Goal: Information Seeking & Learning: Learn about a topic

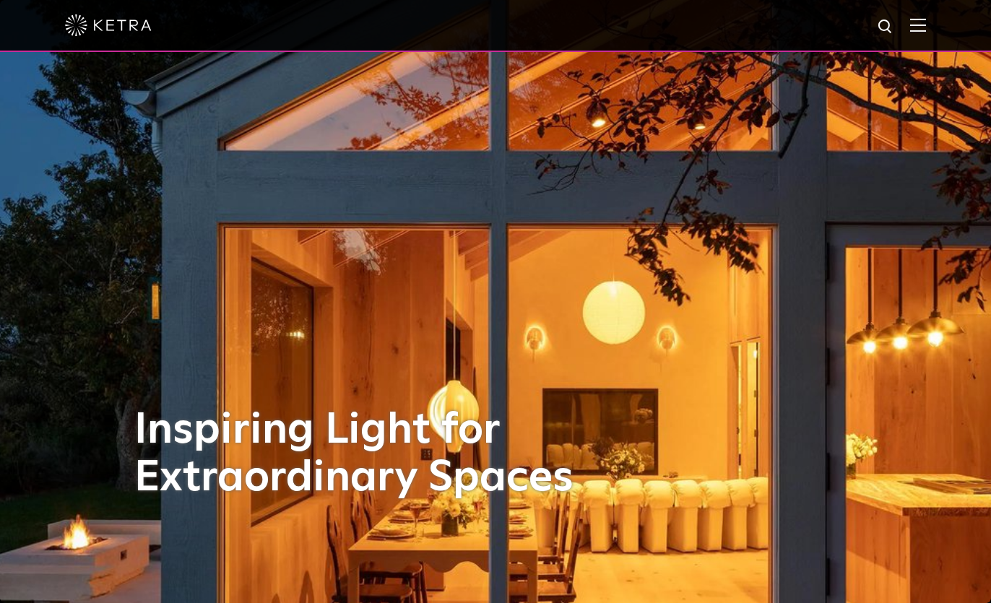
click at [922, 17] on div at bounding box center [495, 25] width 861 height 51
click at [921, 27] on img at bounding box center [918, 25] width 16 height 14
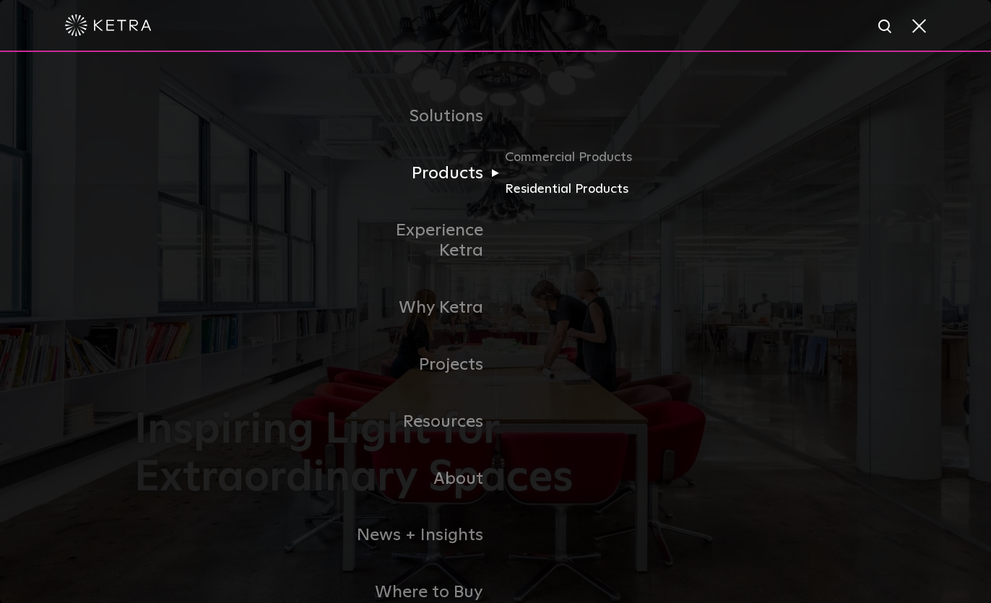
click at [546, 190] on link "Residential Products" at bounding box center [574, 189] width 139 height 21
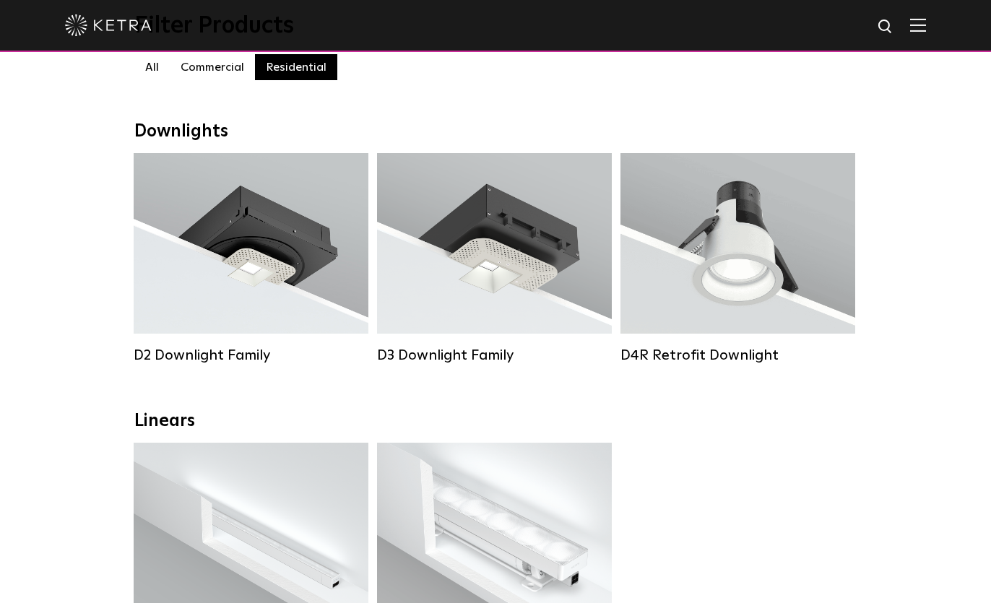
scroll to position [143, 0]
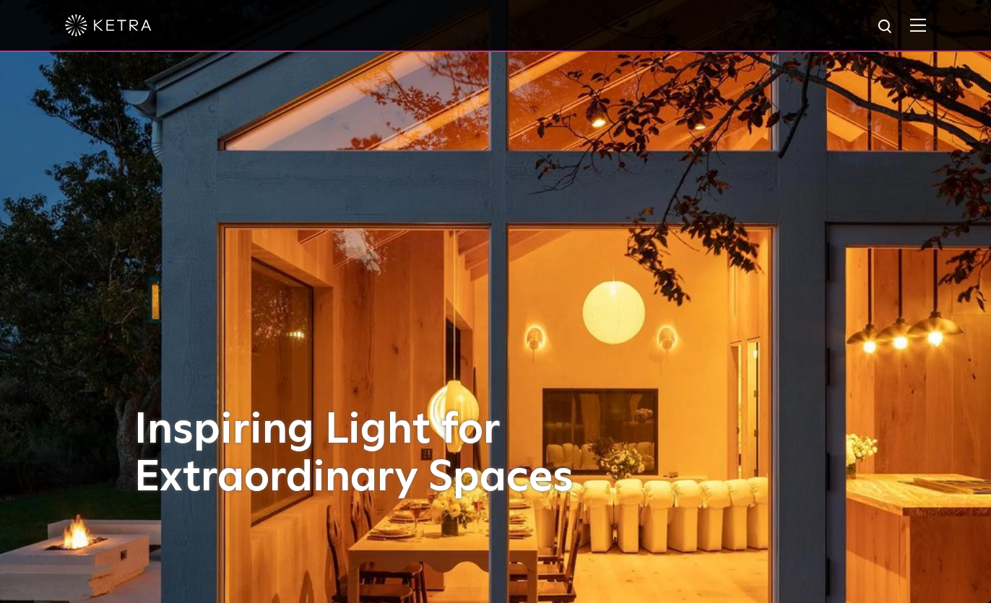
click at [908, 45] on div at bounding box center [495, 25] width 861 height 51
click at [911, 38] on div at bounding box center [495, 25] width 861 height 51
click at [920, 26] on img at bounding box center [918, 25] width 16 height 14
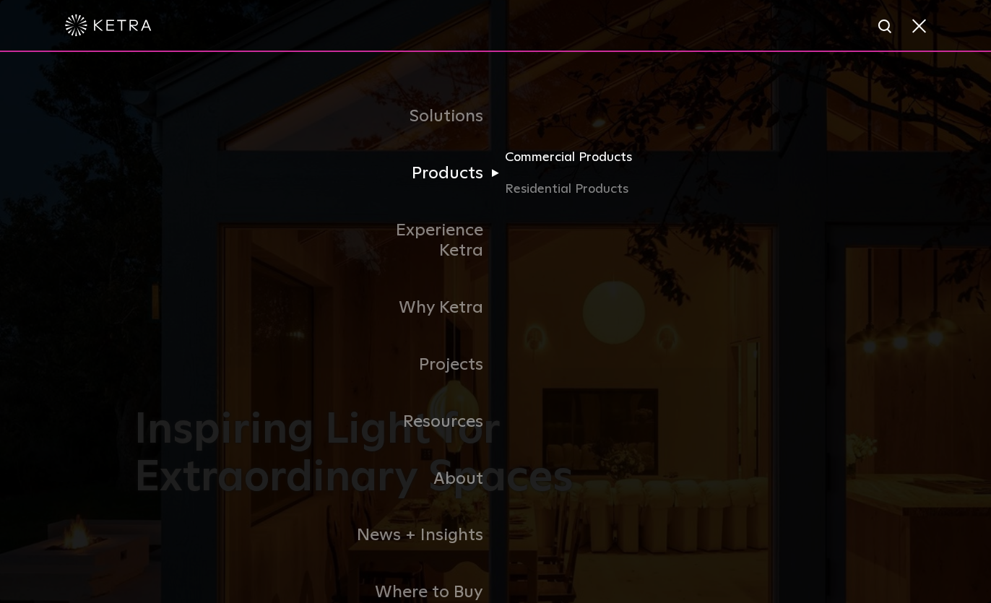
click at [559, 153] on link "Commercial Products" at bounding box center [574, 163] width 139 height 32
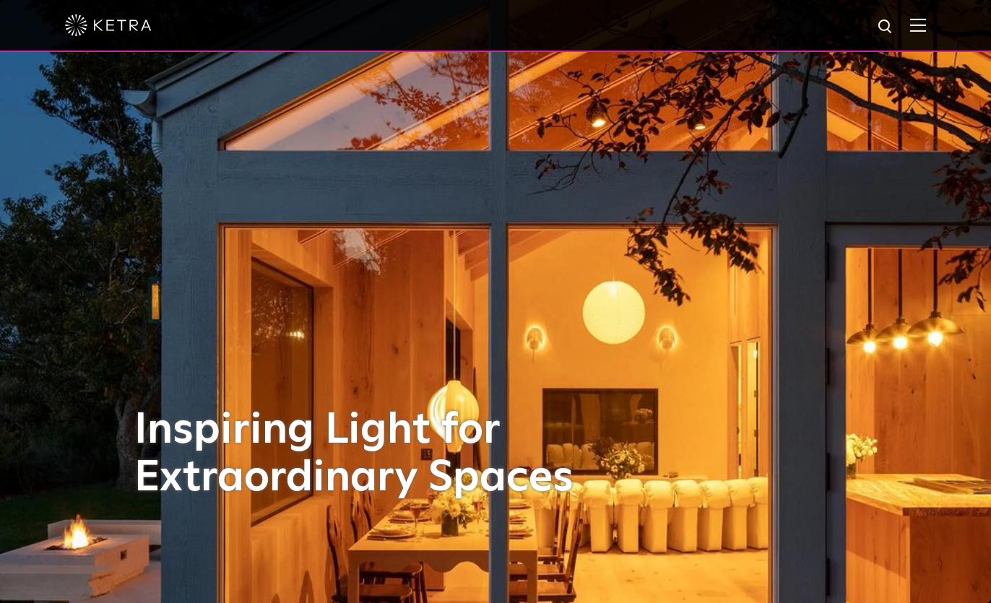
click at [922, 27] on img at bounding box center [918, 25] width 16 height 14
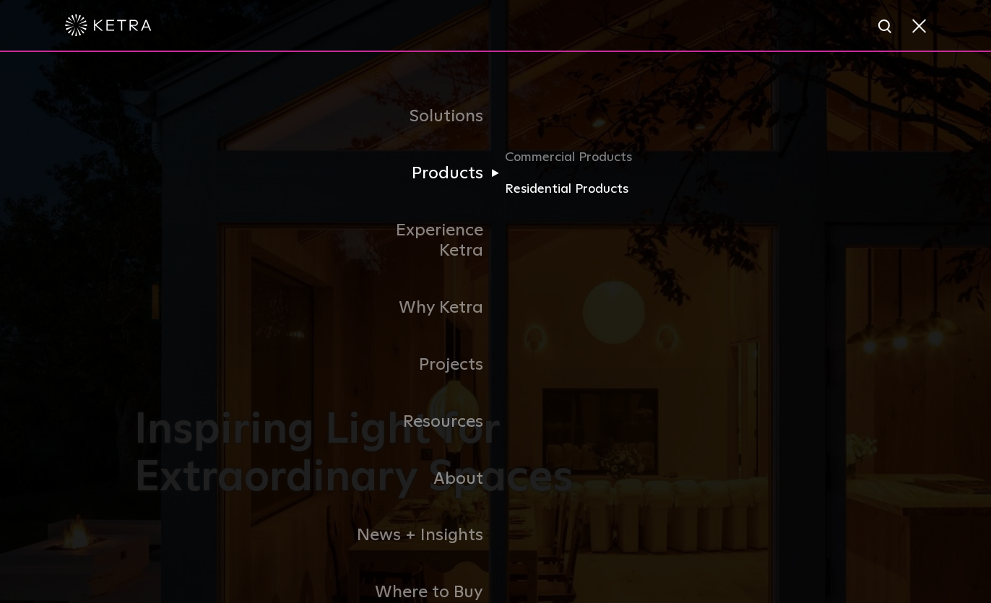
click at [546, 185] on link "Residential Products" at bounding box center [574, 189] width 139 height 21
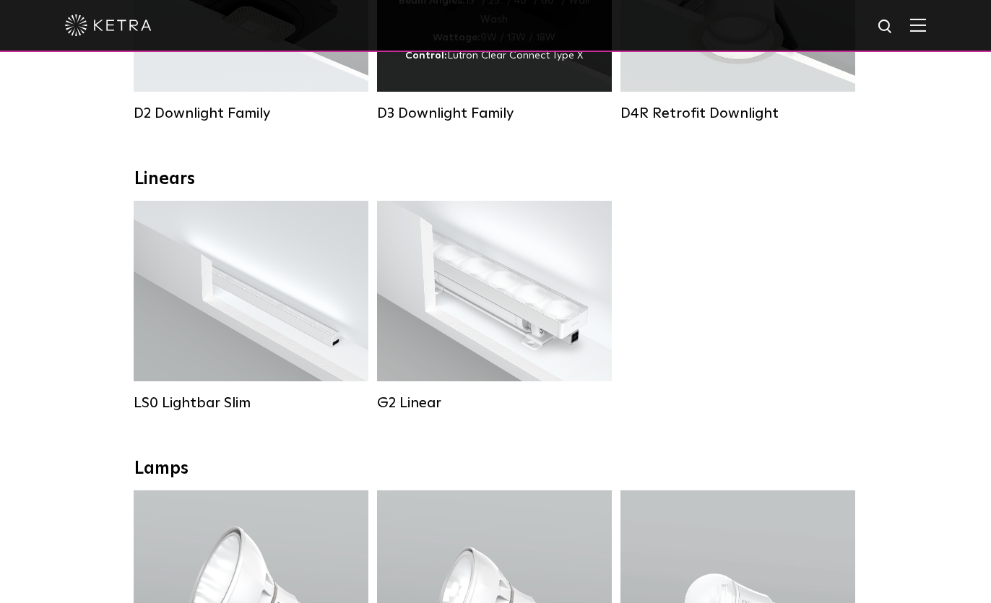
scroll to position [469, 0]
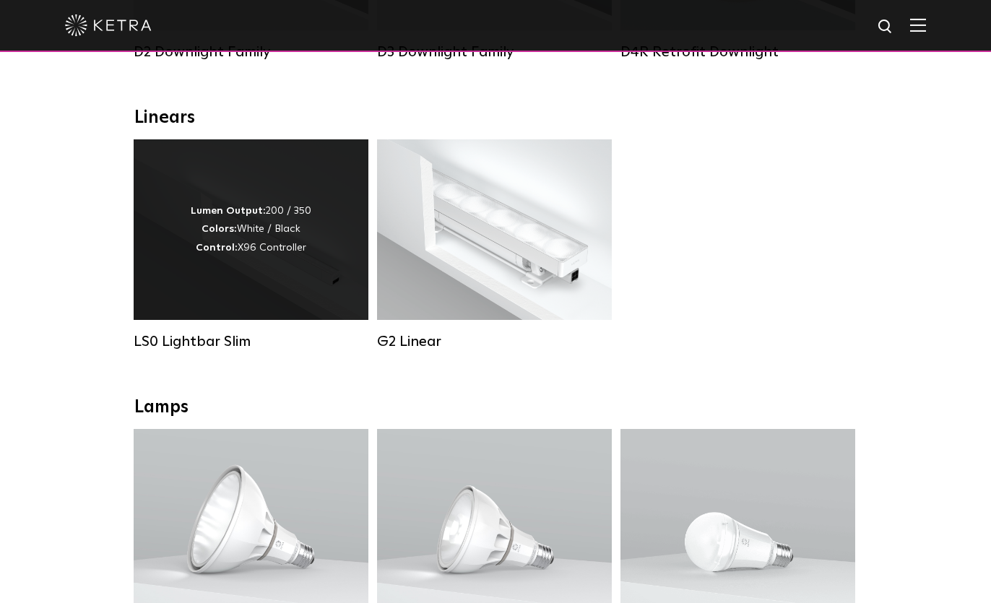
click at [261, 241] on div "Lumen Output: 200 / 350 Colors: White / Black Control: X96 Controller" at bounding box center [251, 229] width 121 height 55
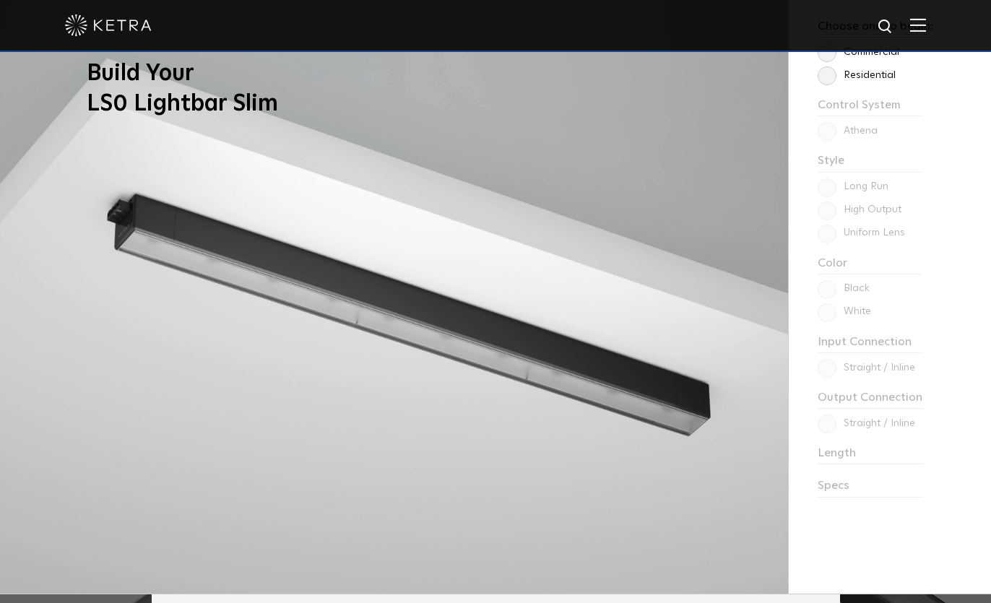
scroll to position [1267, 0]
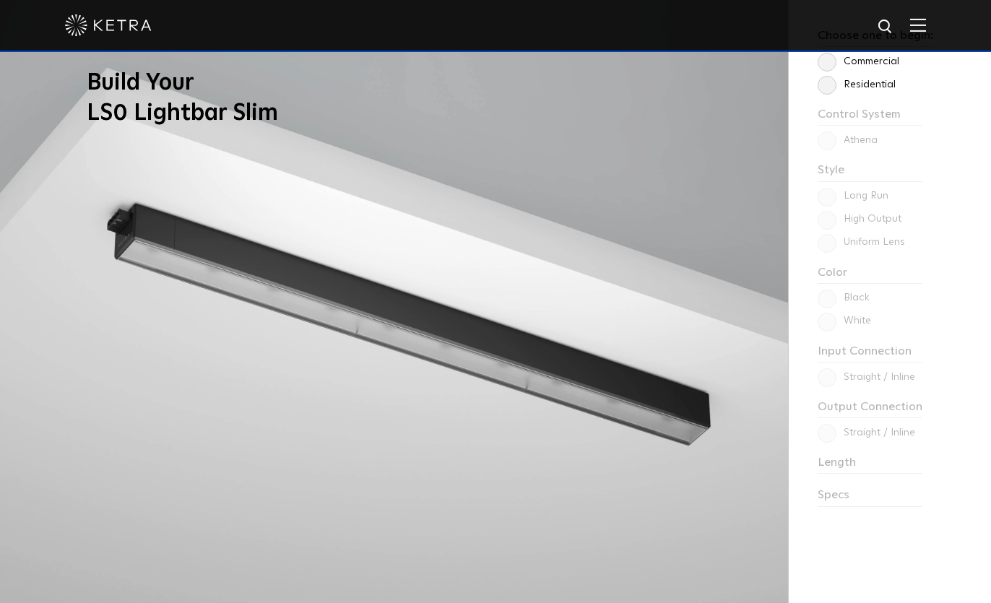
click at [828, 247] on div "Choose one to begin: Commercial Residential Control System Athena HomeWorks Sty…" at bounding box center [889, 301] width 202 height 603
click at [827, 239] on div "Choose one to begin: Commercial Residential Control System Athena HomeWorks Sty…" at bounding box center [889, 301] width 202 height 603
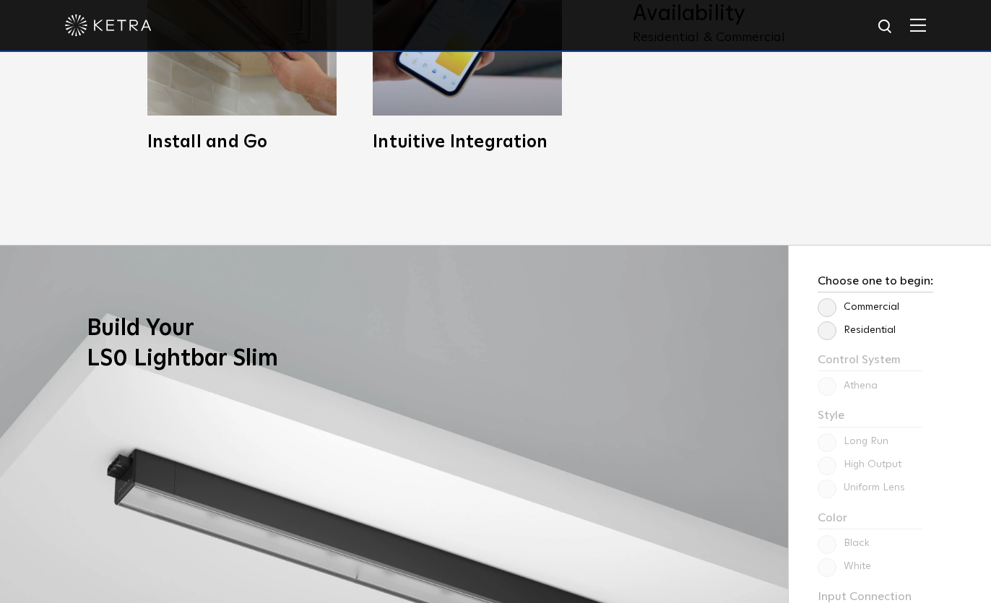
scroll to position [1020, 0]
